Goal: Check status: Check status

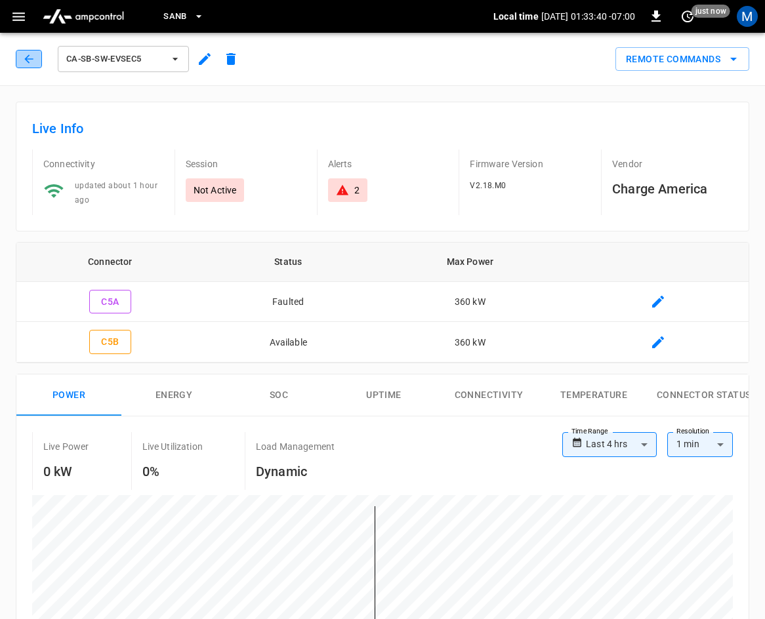
click at [22, 62] on icon "button" at bounding box center [28, 58] width 13 height 13
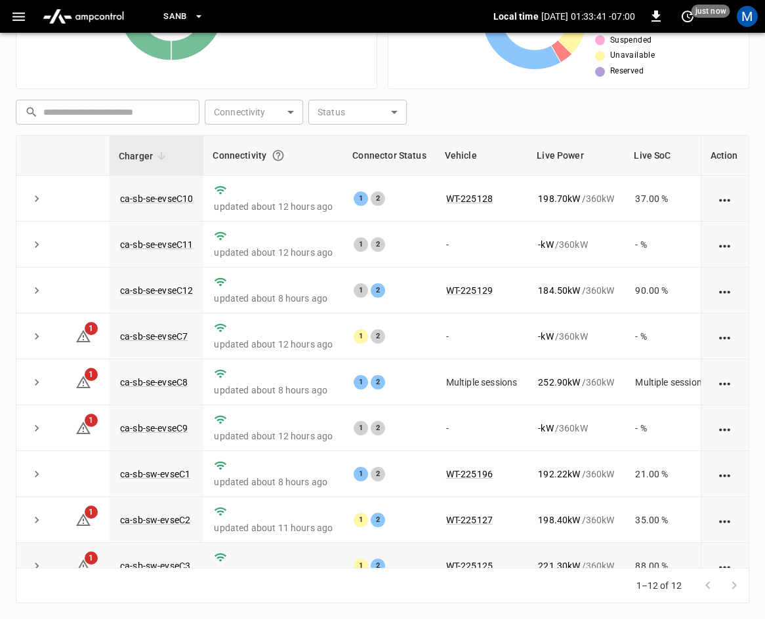
scroll to position [175, 0]
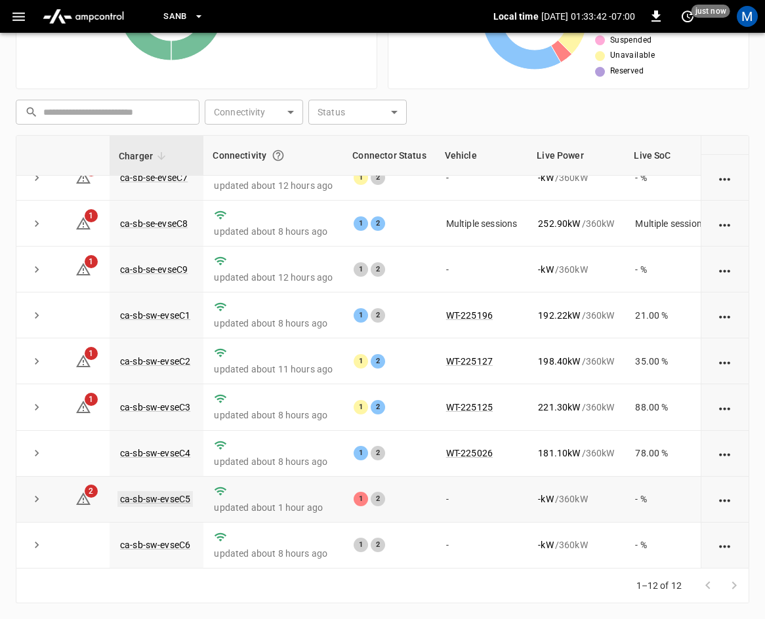
click at [176, 491] on link "ca-sb-sw-evseC5" at bounding box center [154, 499] width 75 height 16
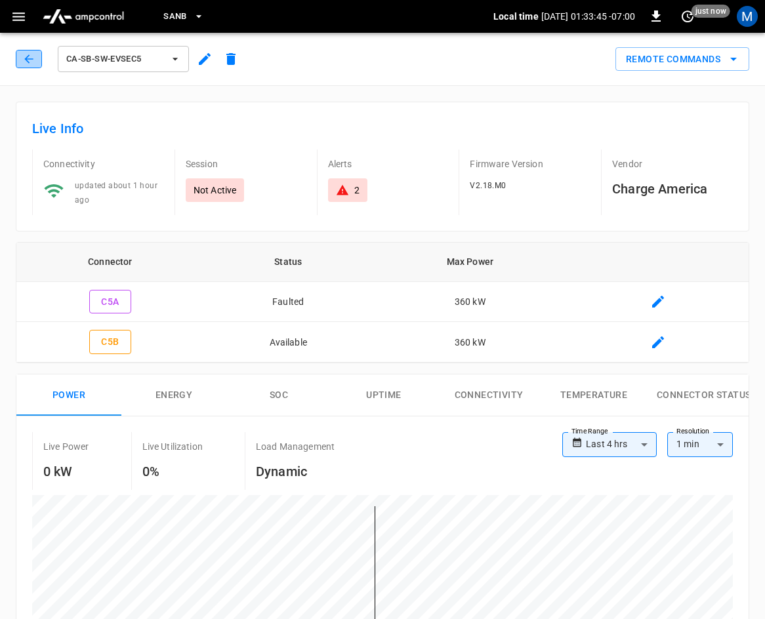
click at [21, 61] on button "button" at bounding box center [29, 59] width 26 height 18
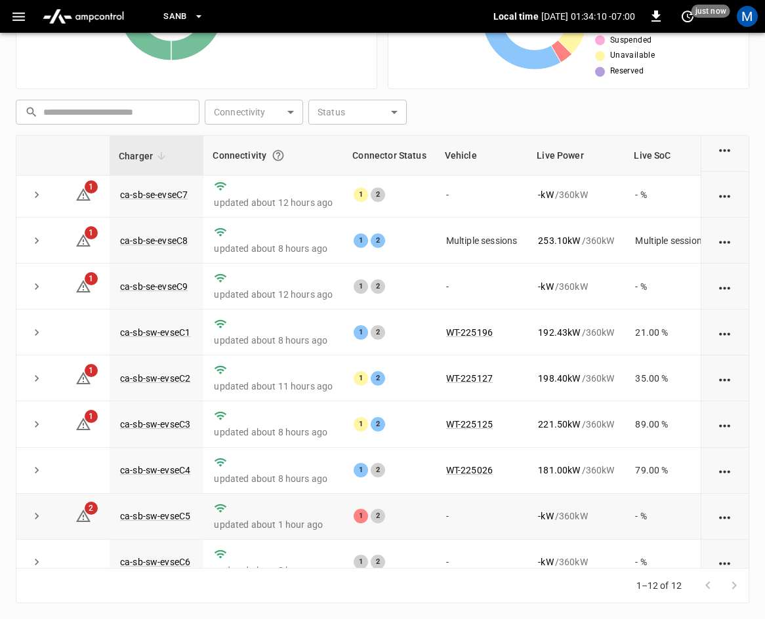
scroll to position [175, 0]
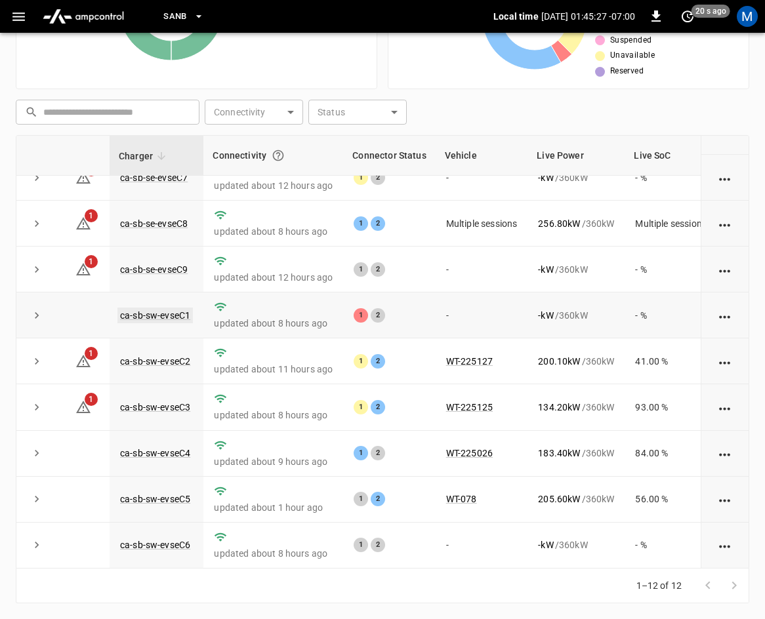
click at [176, 308] on link "ca-sb-sw-evseC1" at bounding box center [154, 316] width 75 height 16
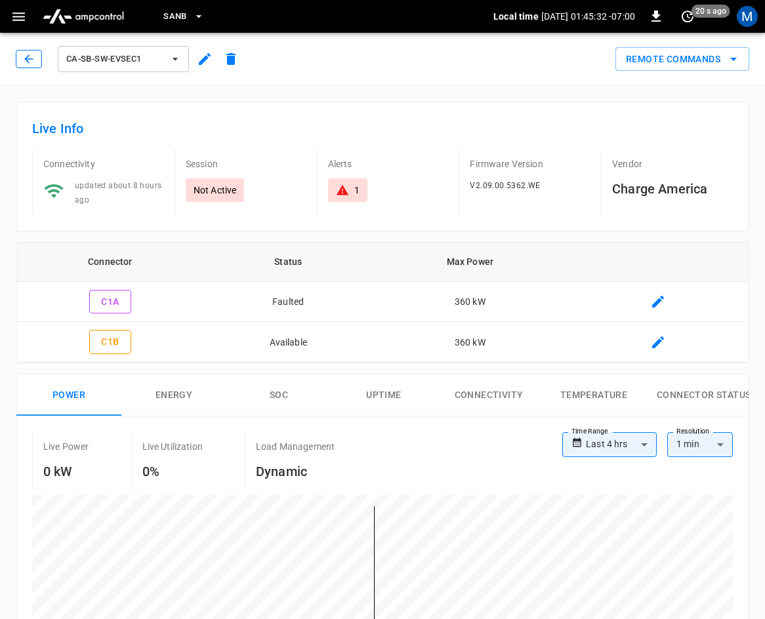
click at [33, 62] on icon "button" at bounding box center [28, 58] width 13 height 13
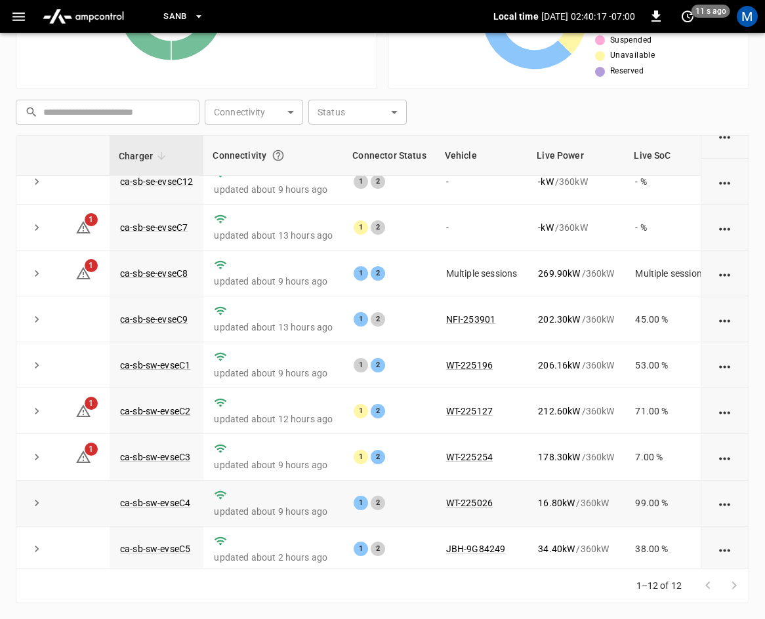
scroll to position [175, 0]
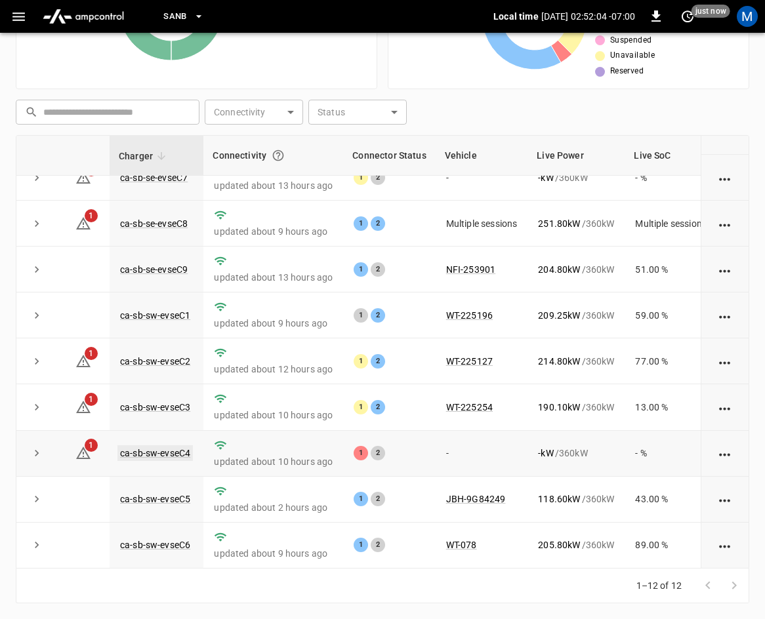
click at [161, 445] on link "ca-sb-sw-evseC4" at bounding box center [154, 453] width 75 height 16
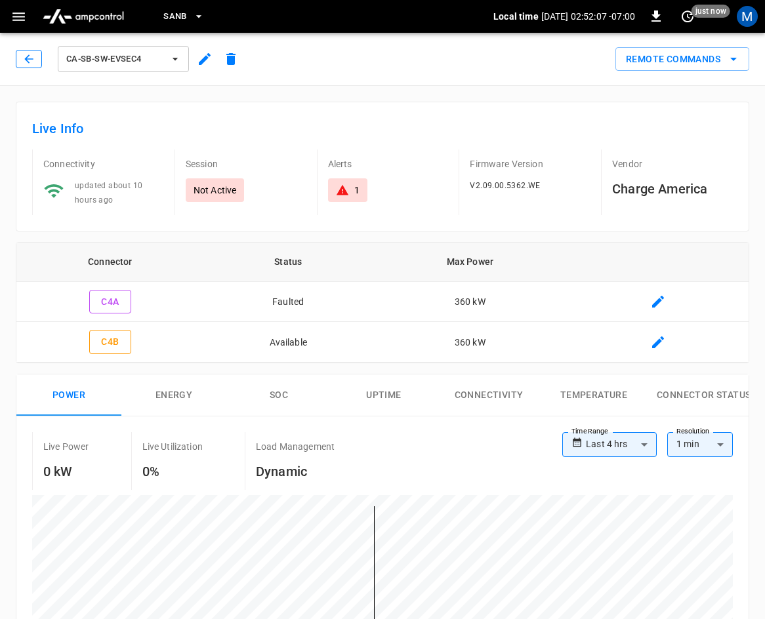
click at [25, 57] on icon "button" at bounding box center [28, 58] width 13 height 13
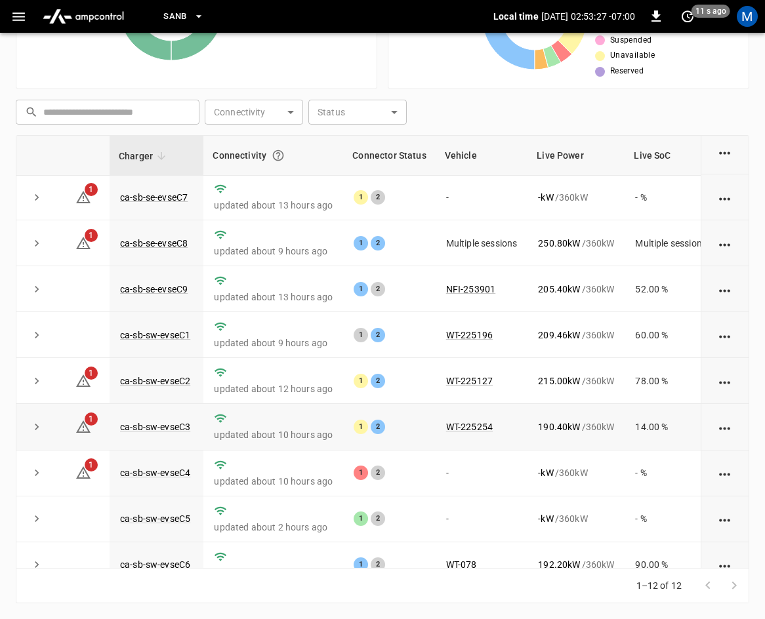
scroll to position [110, 0]
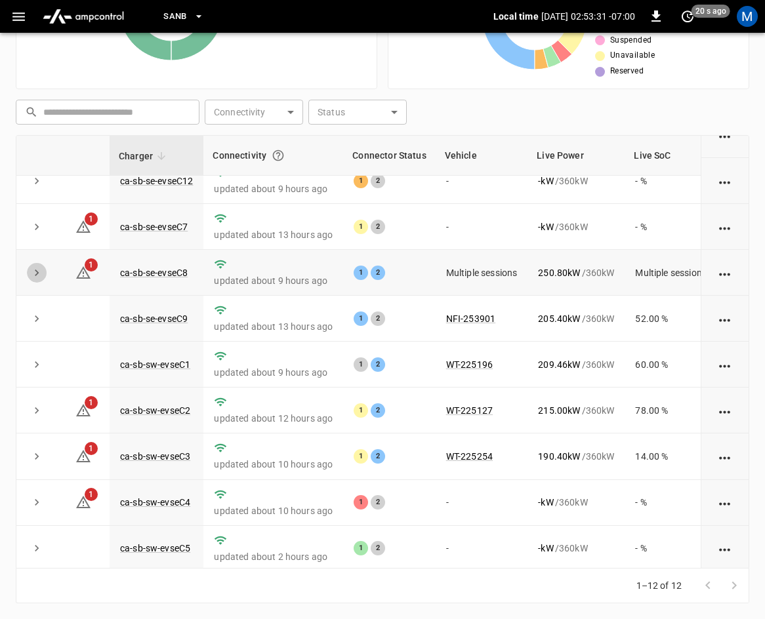
click at [42, 274] on icon "expand row" at bounding box center [36, 272] width 13 height 13
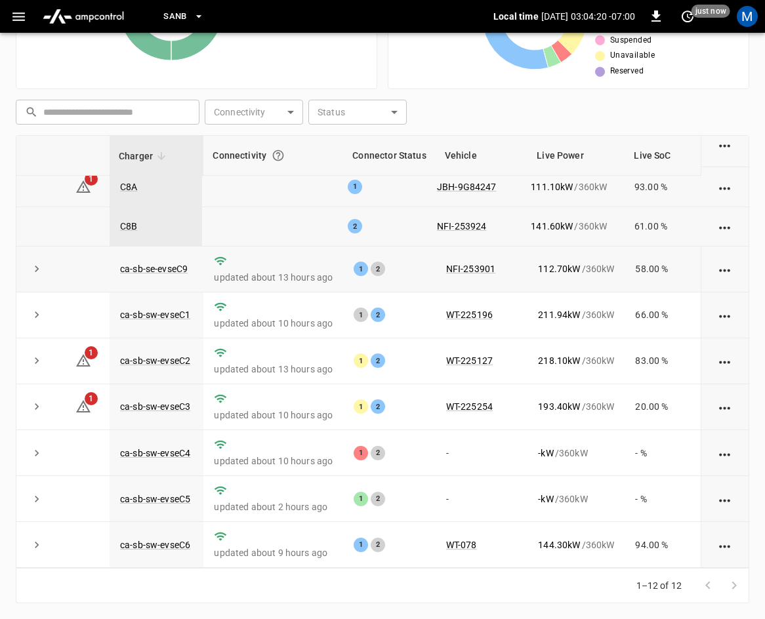
scroll to position [0, 0]
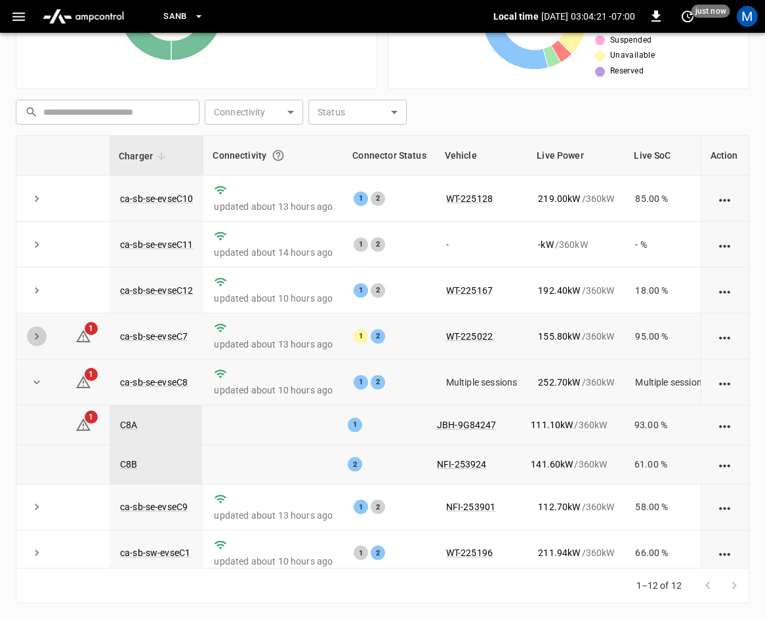
click at [31, 336] on icon "expand row" at bounding box center [36, 336] width 13 height 13
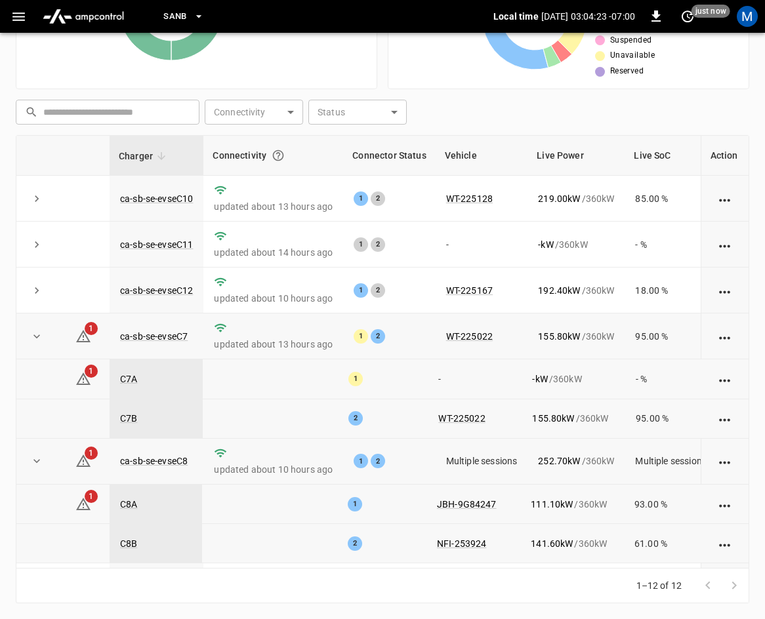
click at [34, 337] on icon "expand row" at bounding box center [36, 337] width 7 height 4
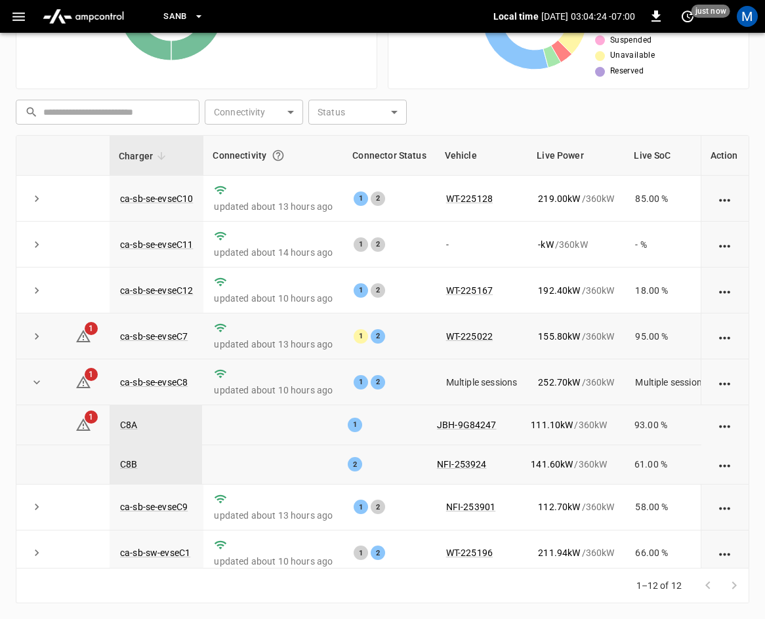
click at [37, 385] on icon "expand row" at bounding box center [36, 382] width 13 height 13
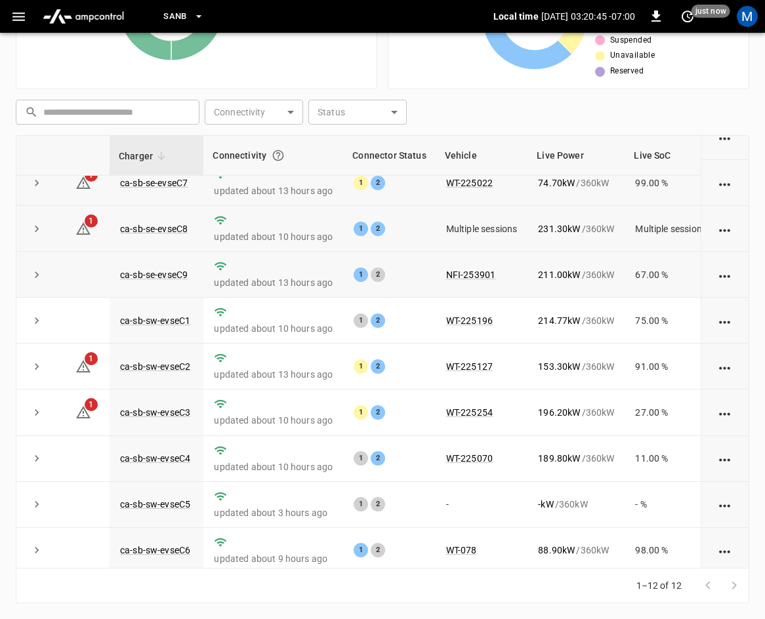
scroll to position [175, 0]
